Goal: Information Seeking & Learning: Learn about a topic

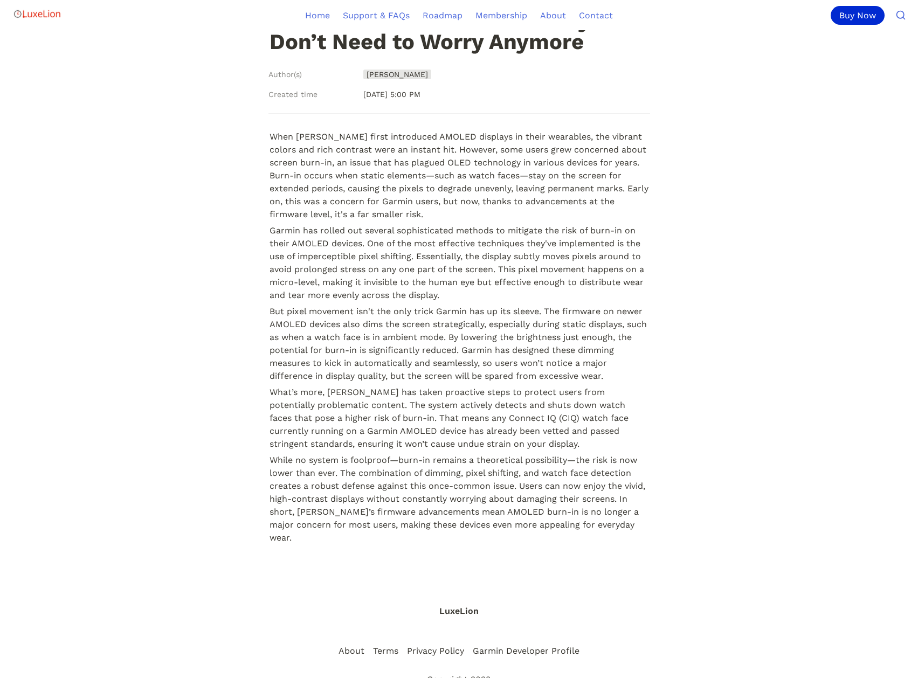
scroll to position [162, 0]
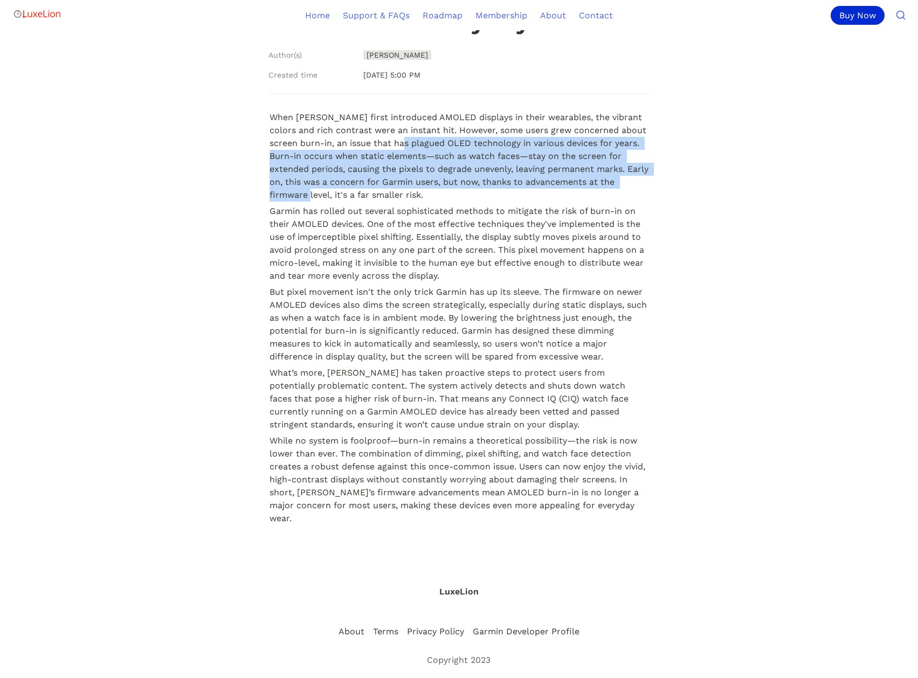
drag, startPoint x: 405, startPoint y: 148, endPoint x: 653, endPoint y: 181, distance: 249.5
click at [653, 181] on article "Author(s) [PERSON_NAME] Created time [DATE] 5:00 PM When Garmin first introduce…" at bounding box center [459, 302] width 485 height 515
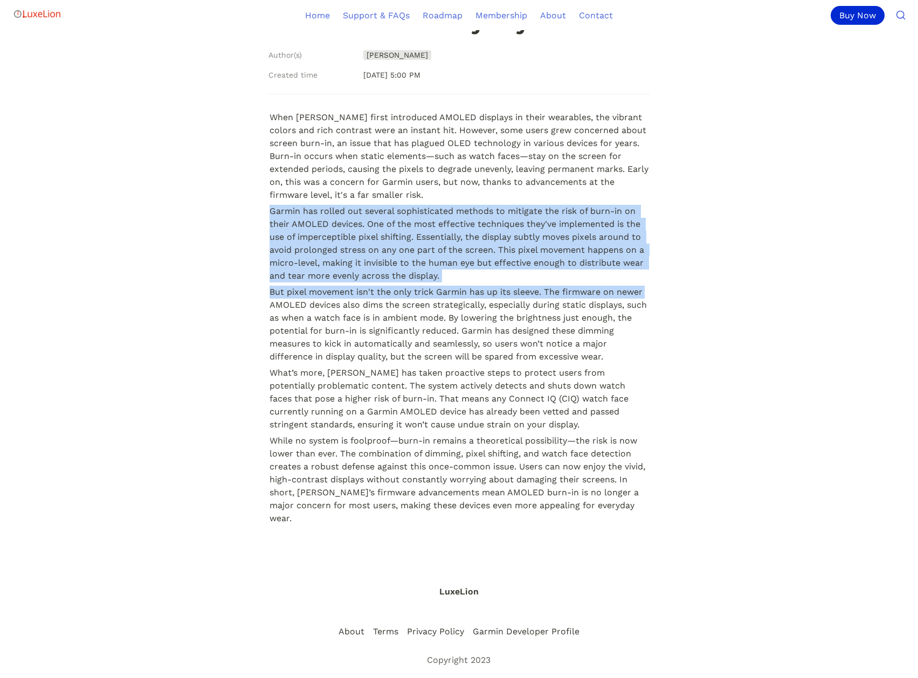
drag, startPoint x: 245, startPoint y: 217, endPoint x: 653, endPoint y: 287, distance: 413.4
click at [653, 287] on article "Author(s) [PERSON_NAME] Created time [DATE] 5:00 PM When Garmin first introduce…" at bounding box center [459, 302] width 485 height 515
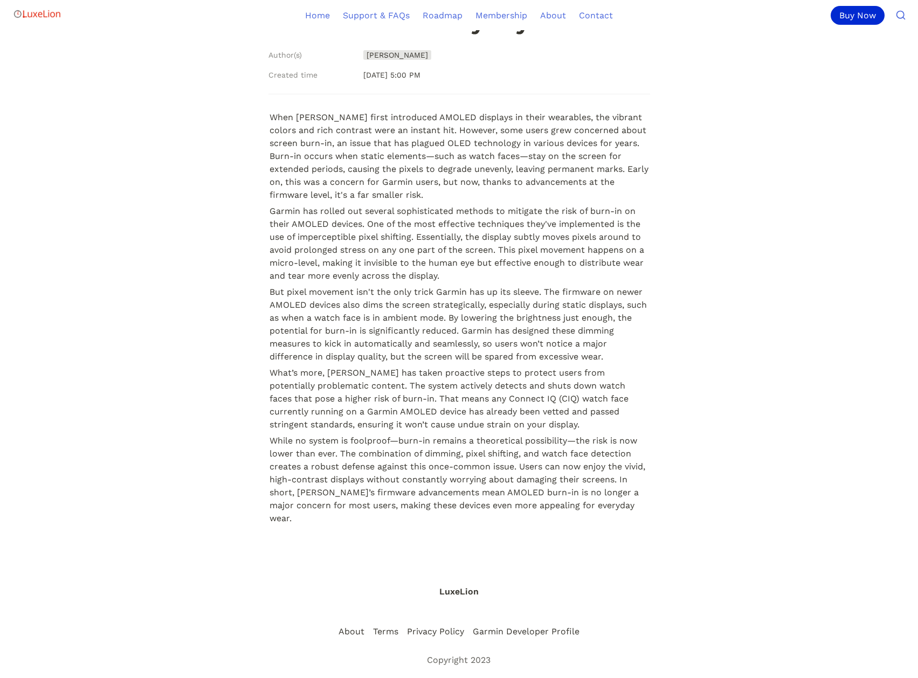
click at [643, 319] on p "But pixel movement isn't the only trick Garmin has up its sleeve. The firmware …" at bounding box center [459, 324] width 382 height 81
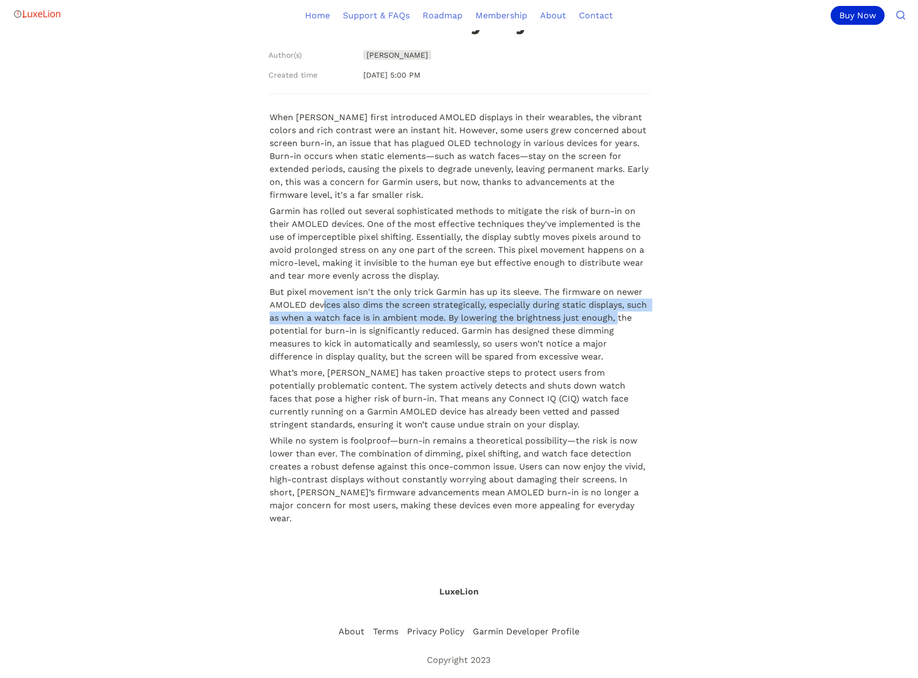
drag, startPoint x: 323, startPoint y: 306, endPoint x: 670, endPoint y: 316, distance: 346.7
click at [669, 317] on article "Author(s) [PERSON_NAME] Created time [DATE] 5:00 PM When Garmin first introduce…" at bounding box center [459, 302] width 485 height 515
click at [669, 319] on article "Author(s) [PERSON_NAME] Created time [DATE] 5:00 PM When Garmin first introduce…" at bounding box center [459, 302] width 485 height 515
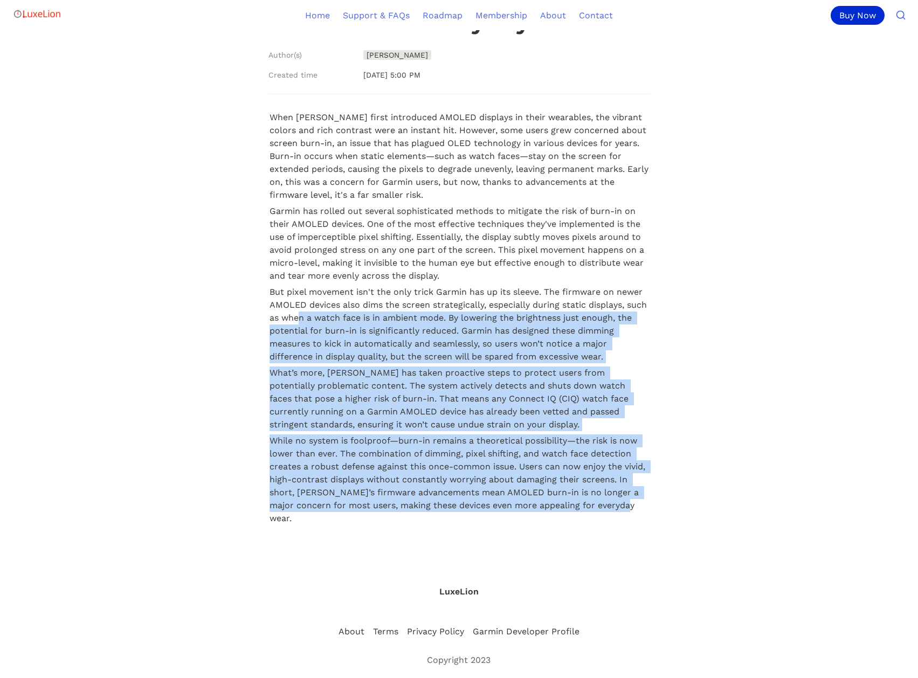
drag, startPoint x: 321, startPoint y: 323, endPoint x: 634, endPoint y: 510, distance: 365.2
click at [634, 510] on article "Author(s) [PERSON_NAME] Created time [DATE] 5:00 PM When Garmin first introduce…" at bounding box center [459, 302] width 485 height 515
